Goal: Task Accomplishment & Management: Complete application form

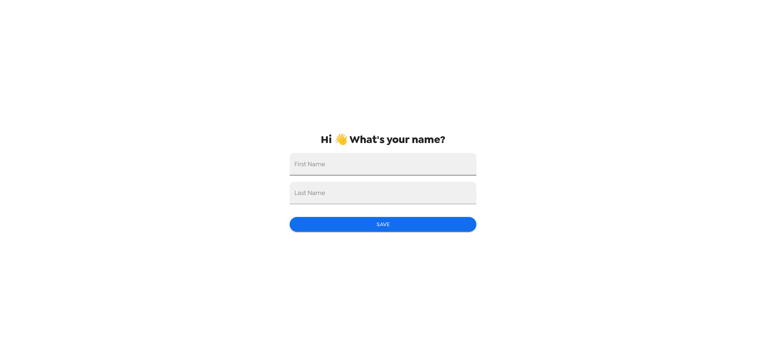
click at [314, 165] on input "First Name" at bounding box center [383, 164] width 187 height 22
type input "Dina"
click at [306, 192] on input "Last Name" at bounding box center [383, 193] width 187 height 22
type input "Clark"
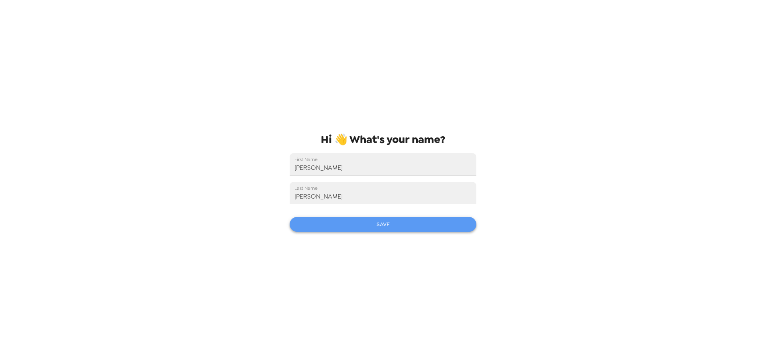
click at [406, 227] on button "Save" at bounding box center [383, 224] width 187 height 15
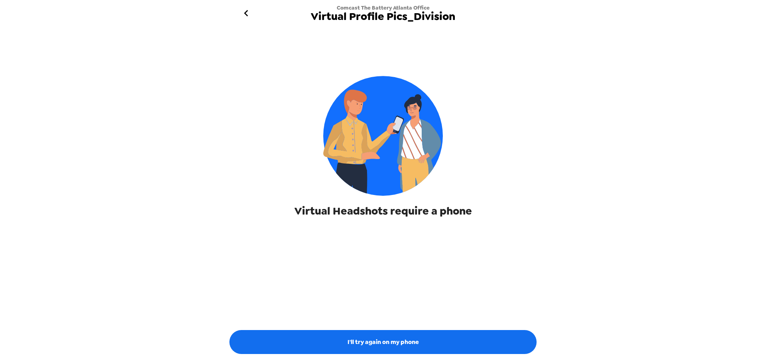
click at [419, 214] on span "Virtual Headshots require a phone" at bounding box center [384, 211] width 178 height 14
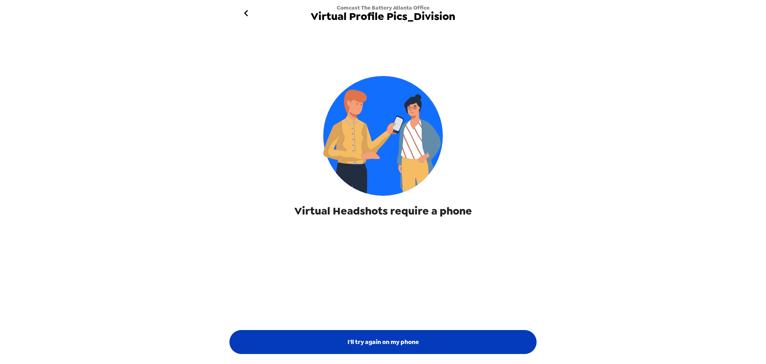
click at [456, 336] on button "I'll try again on my phone" at bounding box center [383, 342] width 307 height 24
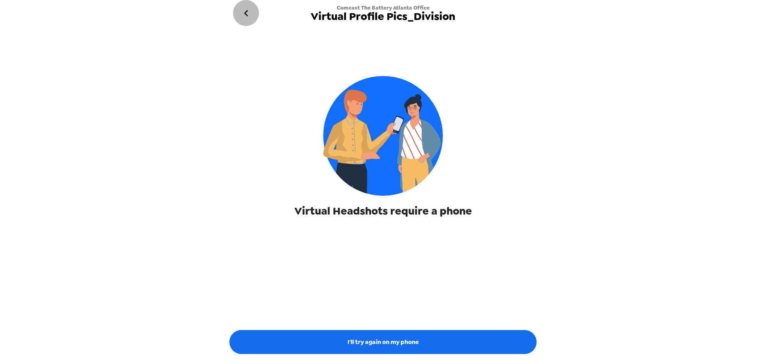
click at [245, 15] on icon "go back" at bounding box center [246, 13] width 13 height 13
click at [245, 12] on icon "go back" at bounding box center [246, 13] width 13 height 13
click at [247, 13] on icon "go back" at bounding box center [246, 13] width 13 height 13
click at [457, 209] on span "Virtual Headshots require a phone" at bounding box center [384, 211] width 178 height 14
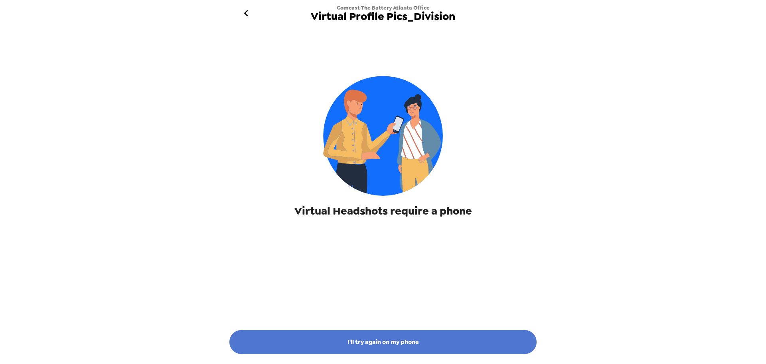
click at [404, 349] on button "I'll try again on my phone" at bounding box center [383, 342] width 307 height 24
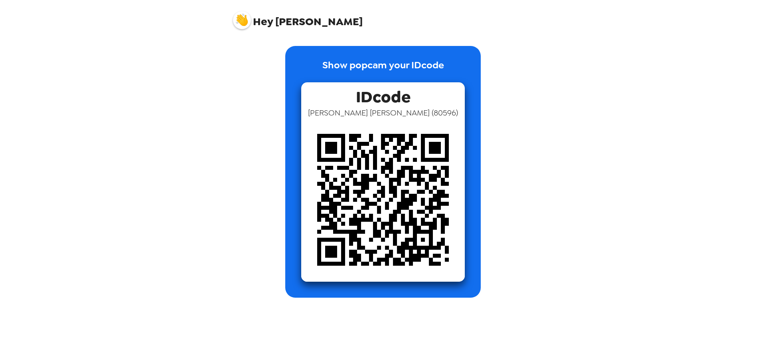
click at [596, 281] on div "Hey [PERSON_NAME] Show popcam your IDcode IDcode [PERSON_NAME] ( 80596 )" at bounding box center [383, 182] width 766 height 364
